Goal: Task Accomplishment & Management: Complete application form

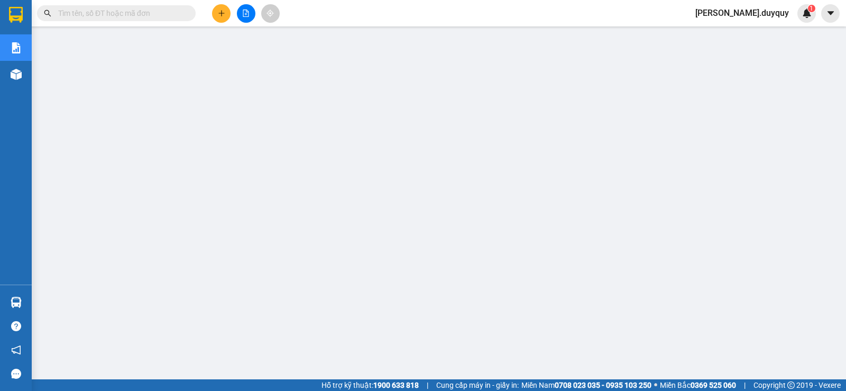
click at [152, 13] on input "text" at bounding box center [120, 13] width 125 height 12
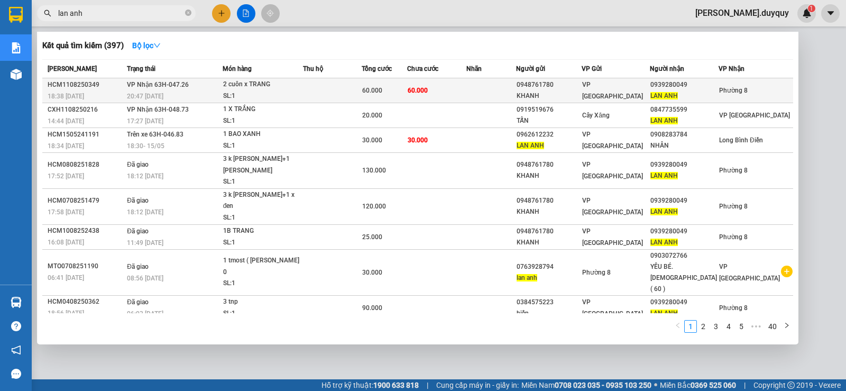
type input "lan anh"
click at [414, 89] on span "60.000" at bounding box center [418, 90] width 20 height 7
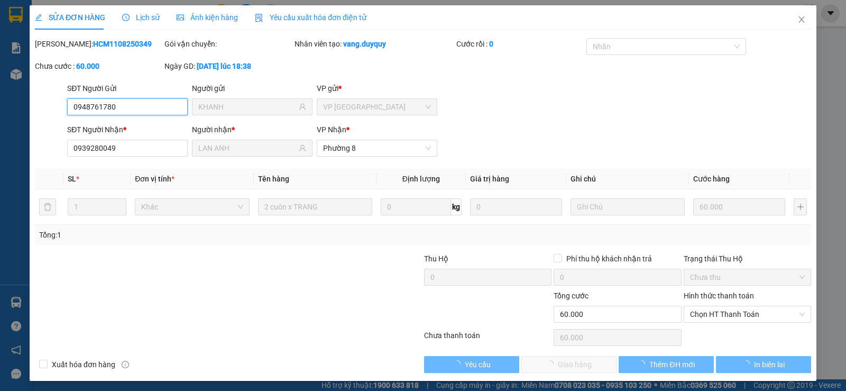
type input "0948761780"
type input "KHANH"
type input "0939280049"
type input "LAN ANH"
type input "60.000"
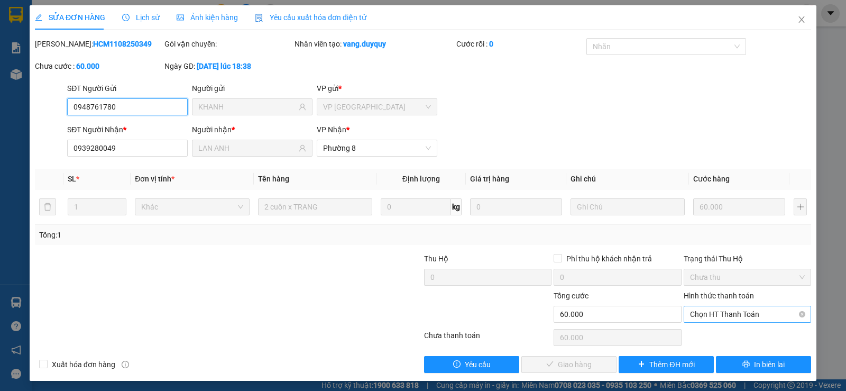
click at [727, 310] on span "Chọn HT Thanh Toán" at bounding box center [747, 314] width 115 height 16
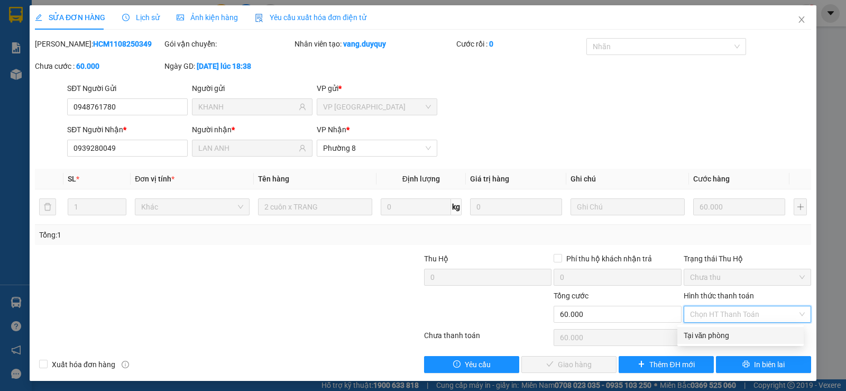
click at [707, 331] on div "Tại văn phòng" at bounding box center [741, 335] width 114 height 12
type input "0"
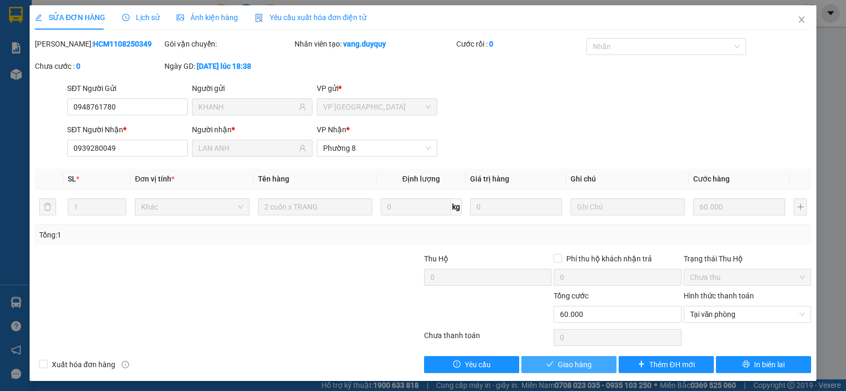
click at [575, 361] on span "Giao hàng" at bounding box center [575, 364] width 34 height 12
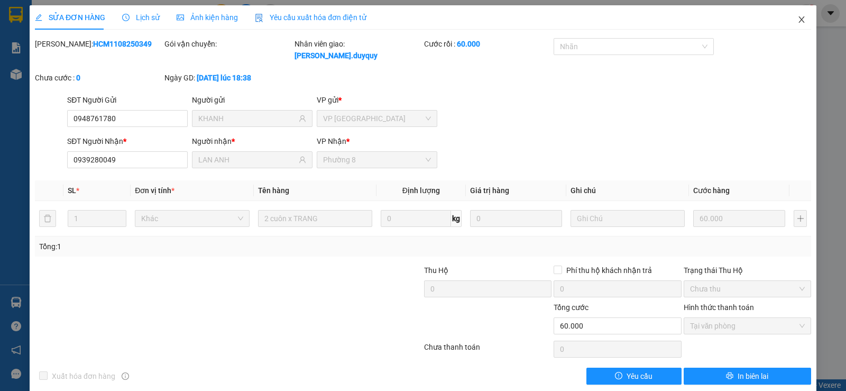
click at [797, 20] on icon "close" at bounding box center [801, 19] width 8 height 8
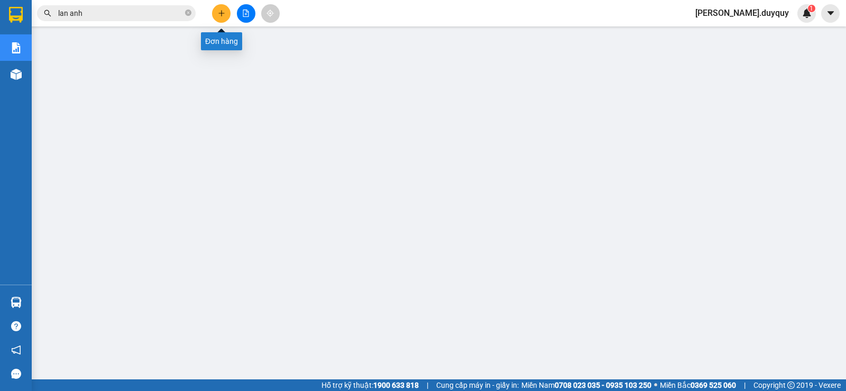
click at [219, 12] on icon "plus" at bounding box center [221, 13] width 7 height 7
